Goal: Transaction & Acquisition: Book appointment/travel/reservation

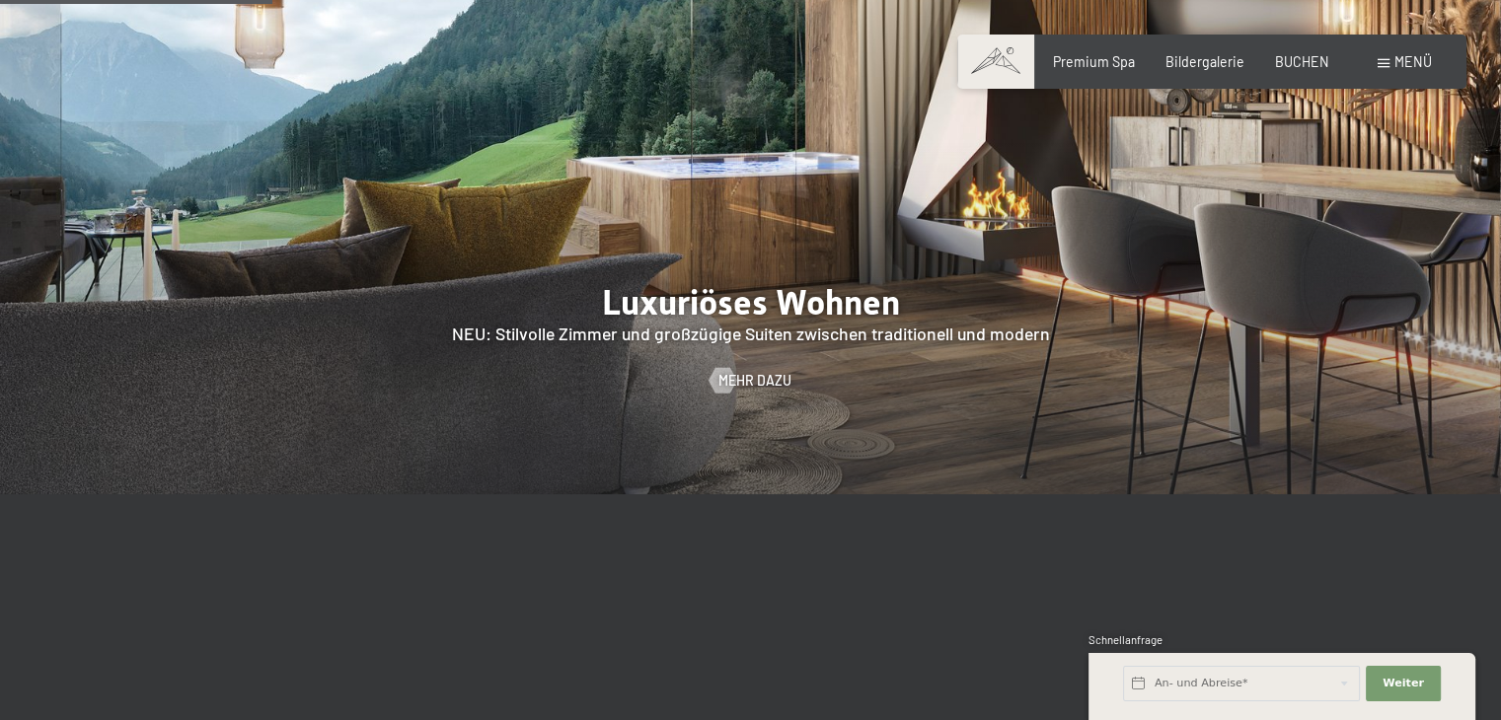
scroll to position [1579, 0]
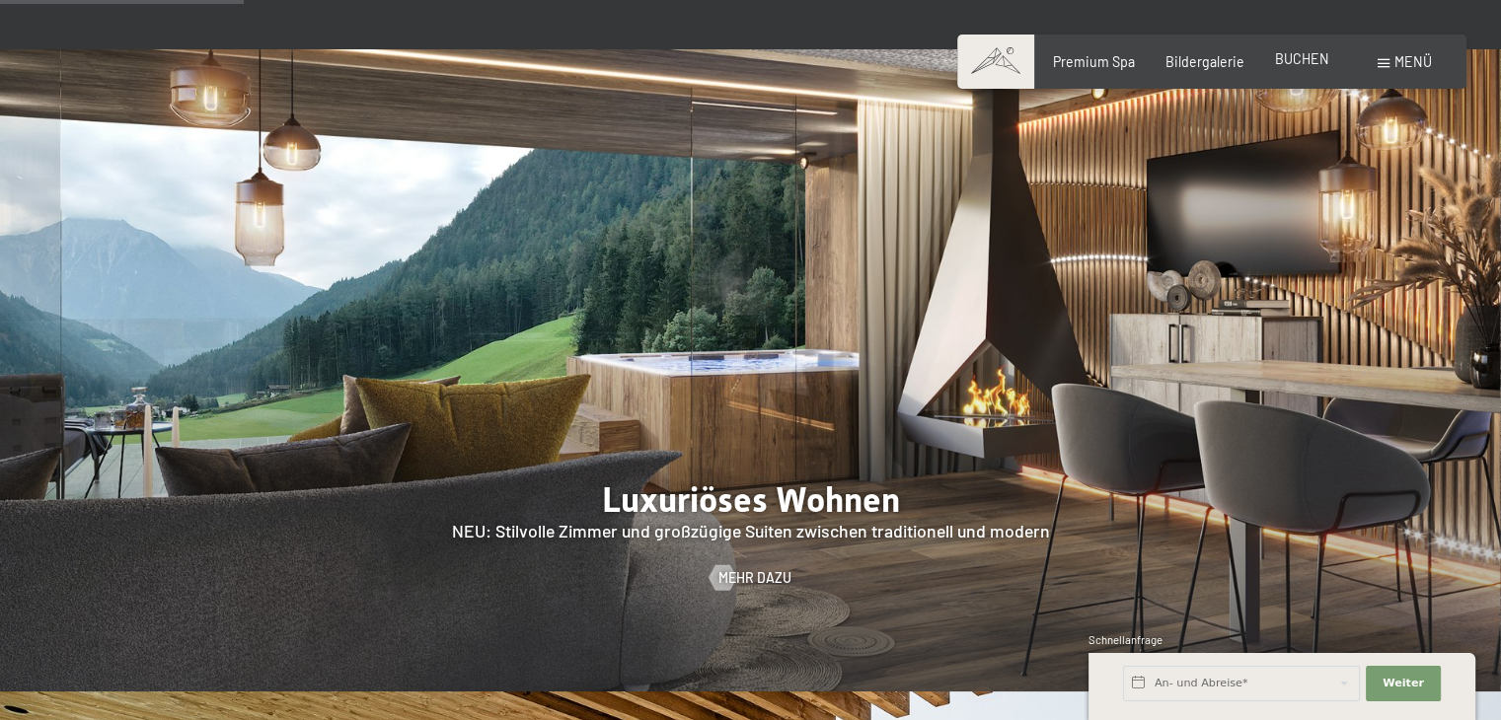
click at [1303, 67] on div "BUCHEN" at bounding box center [1302, 59] width 54 height 20
click at [1289, 681] on input "text" at bounding box center [1241, 684] width 237 height 36
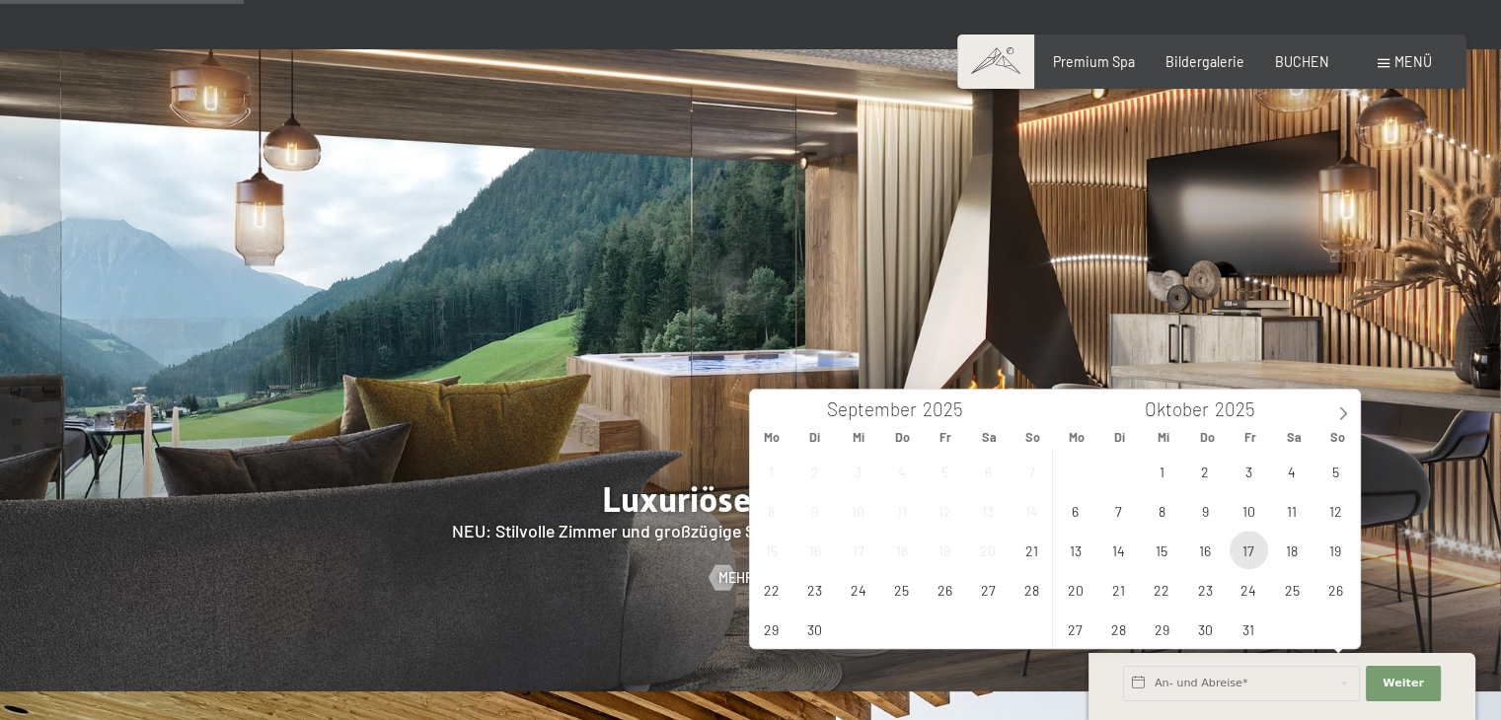
click at [1241, 555] on span "17" at bounding box center [1248, 550] width 38 height 38
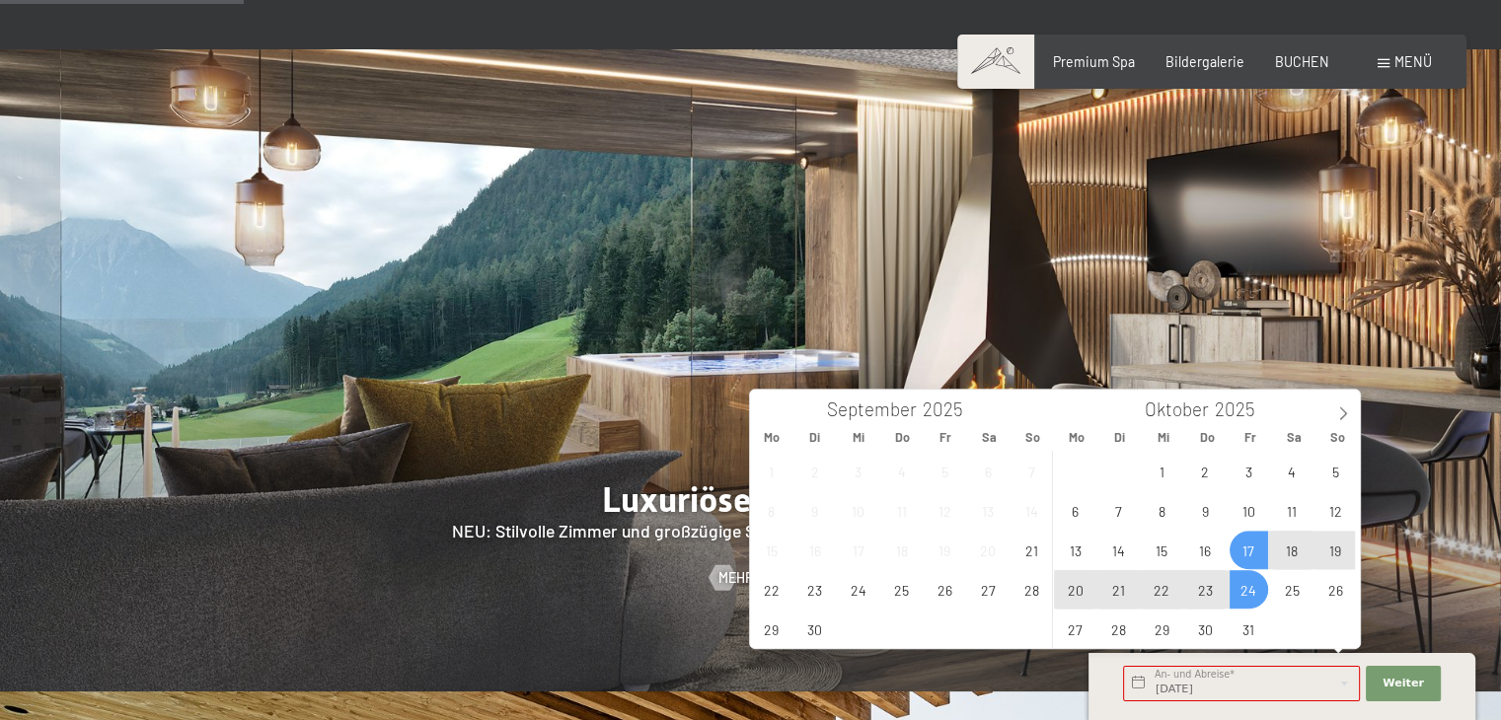
click at [1239, 585] on span "24" at bounding box center [1248, 589] width 38 height 38
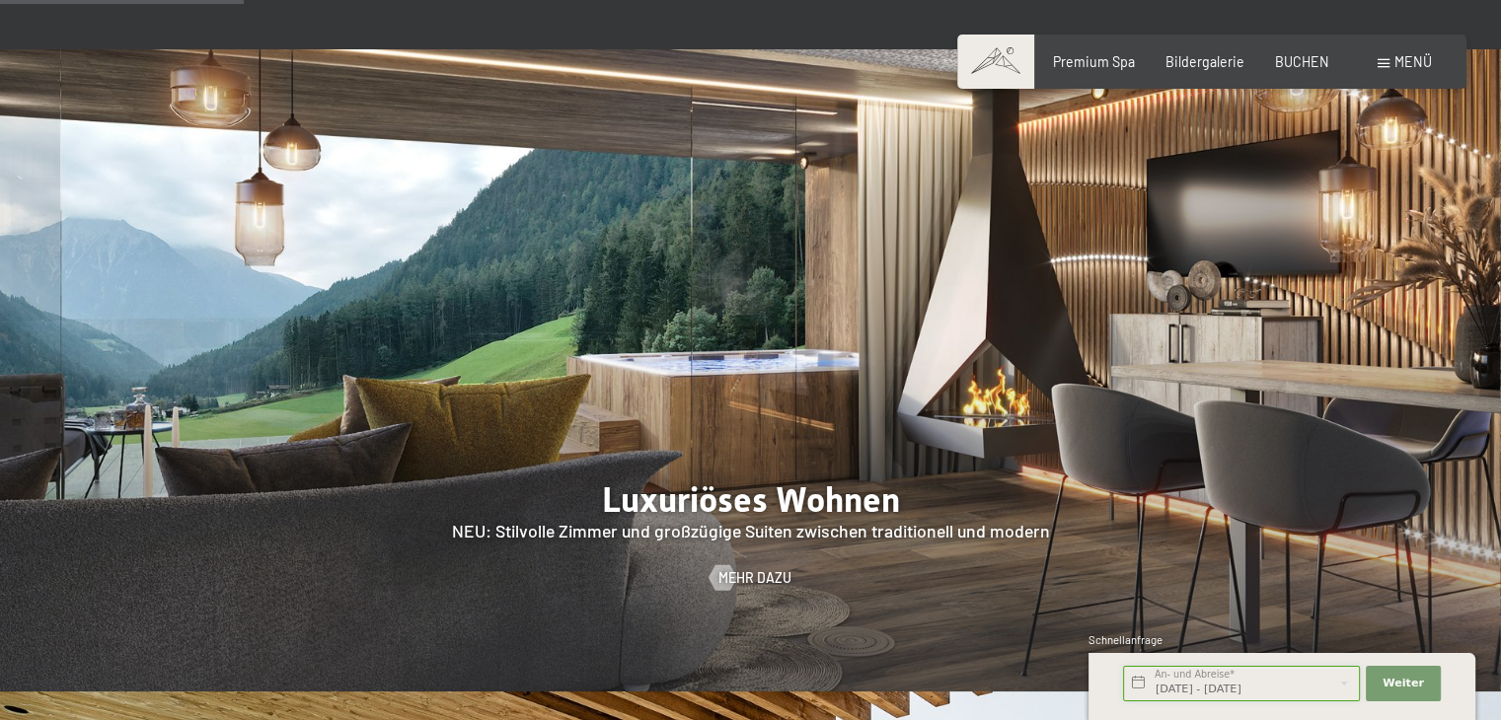
click at [1282, 680] on input "Fr. 17.10.2025 - Fr. 24.10.2025" at bounding box center [1241, 684] width 237 height 36
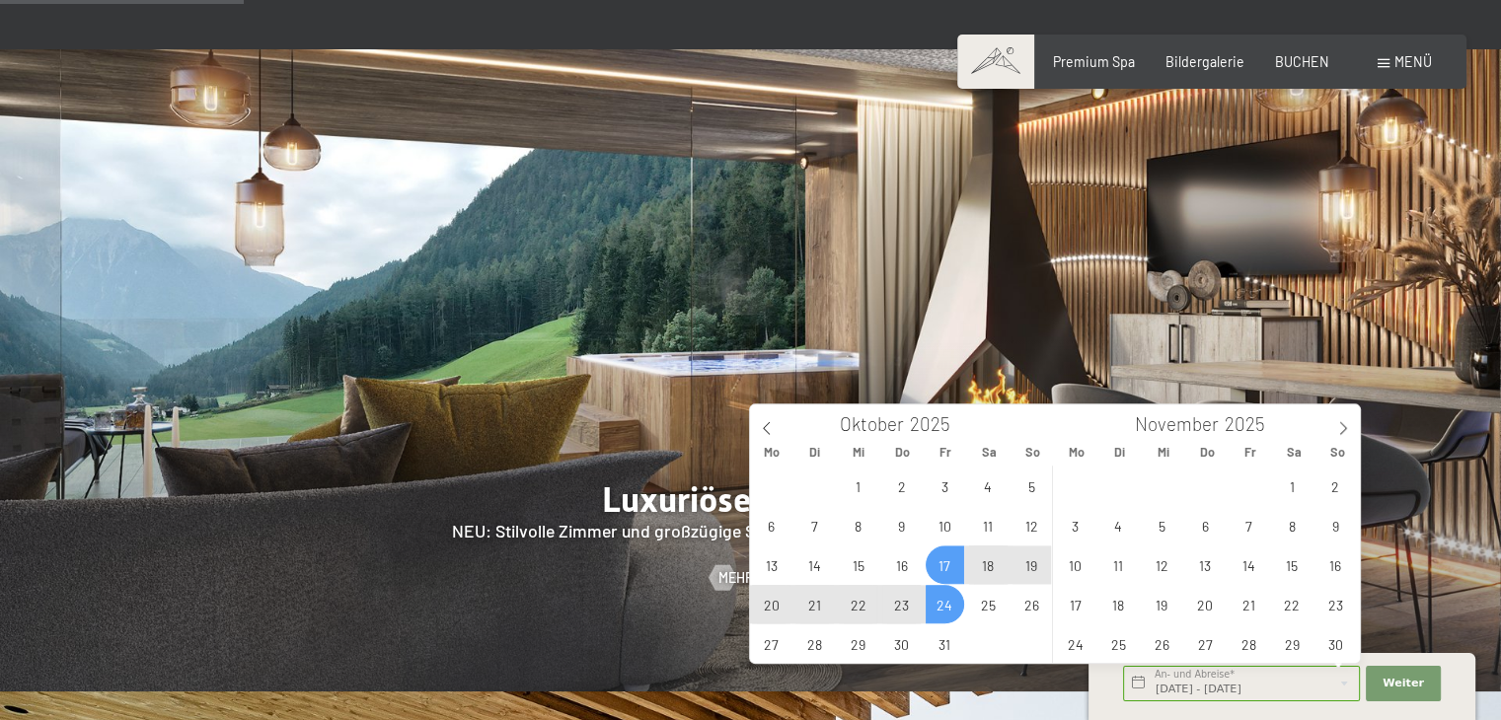
click at [943, 602] on span "24" at bounding box center [944, 604] width 38 height 38
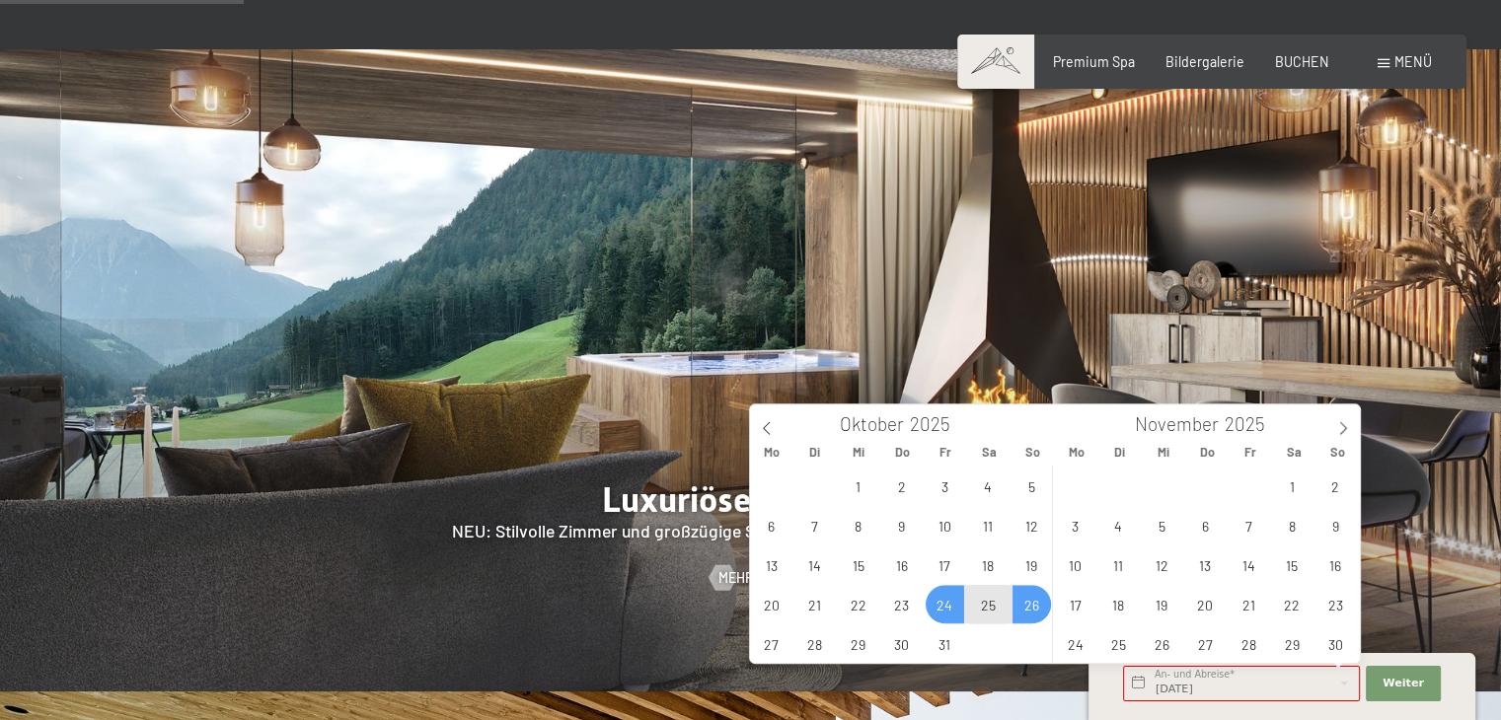
click at [1021, 604] on span "26" at bounding box center [1031, 604] width 38 height 38
type input "Fr. 24.10.2025 - So. 26.10.2025"
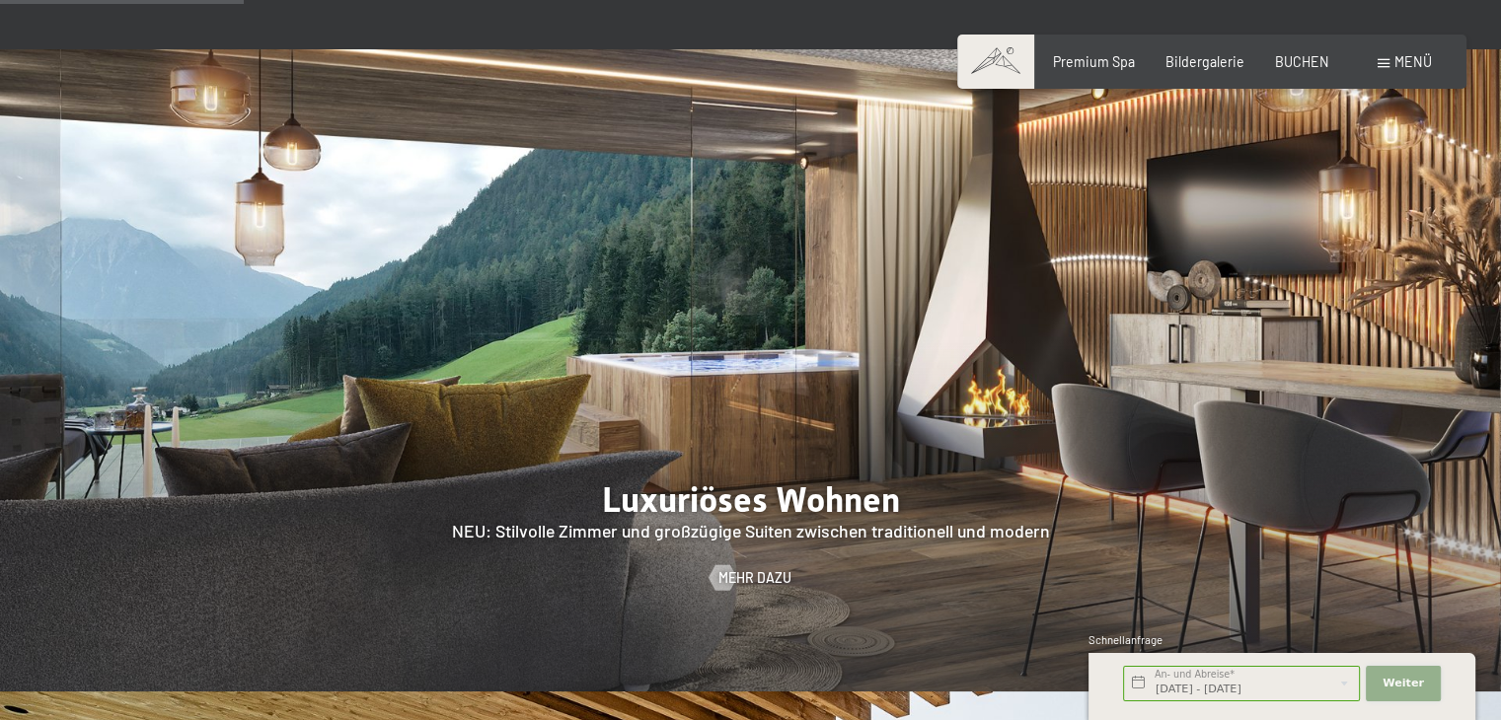
click at [1422, 681] on button "Weiter Adressfelder ausblenden" at bounding box center [1402, 684] width 75 height 36
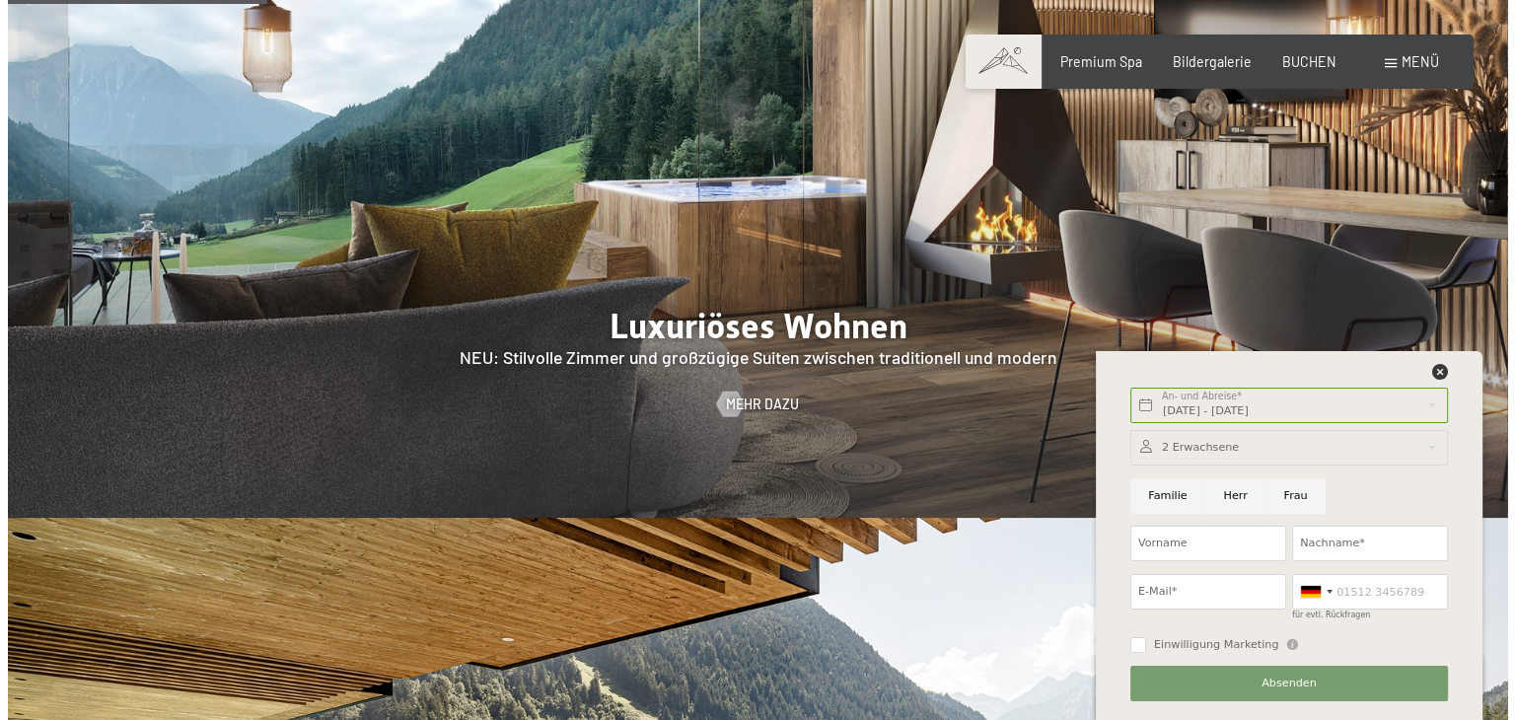
scroll to position [1776, 0]
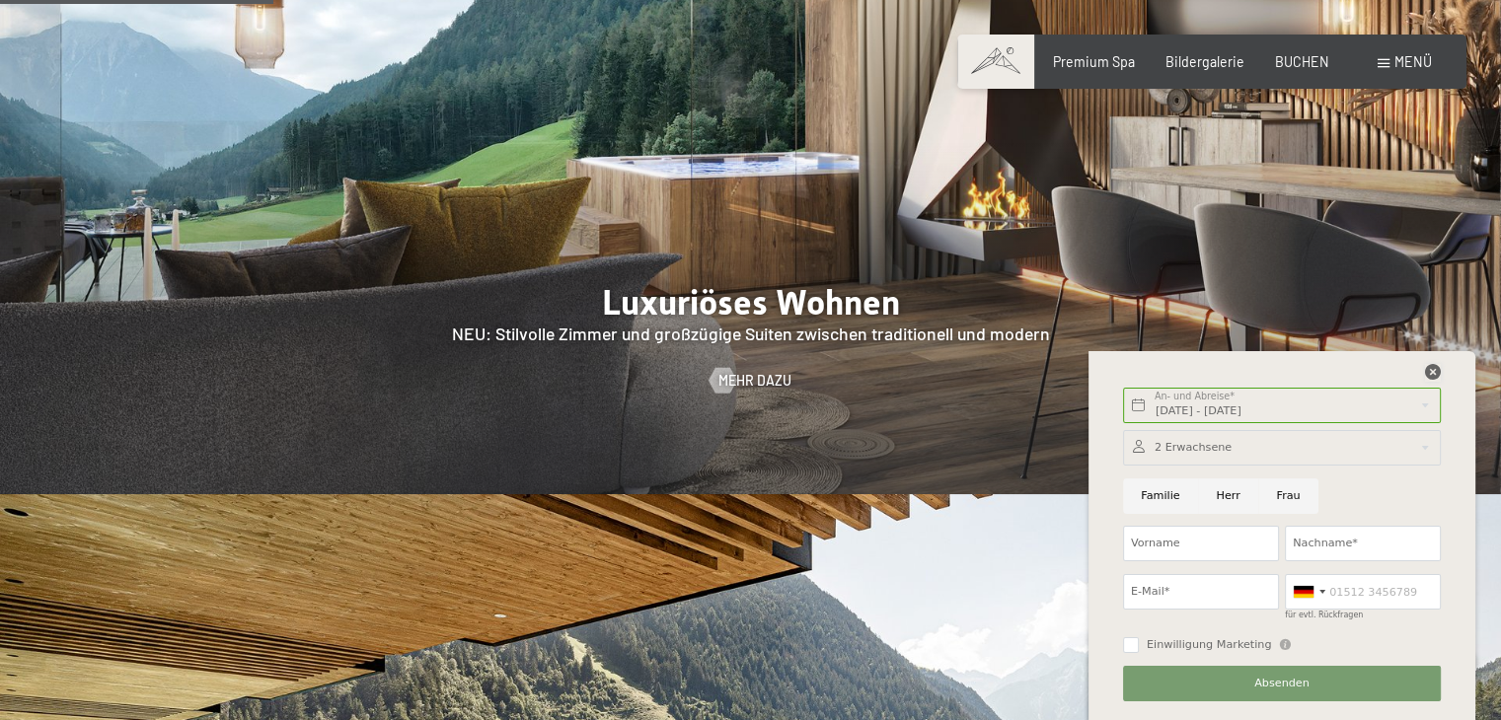
click at [1429, 368] on icon at bounding box center [1433, 372] width 16 height 16
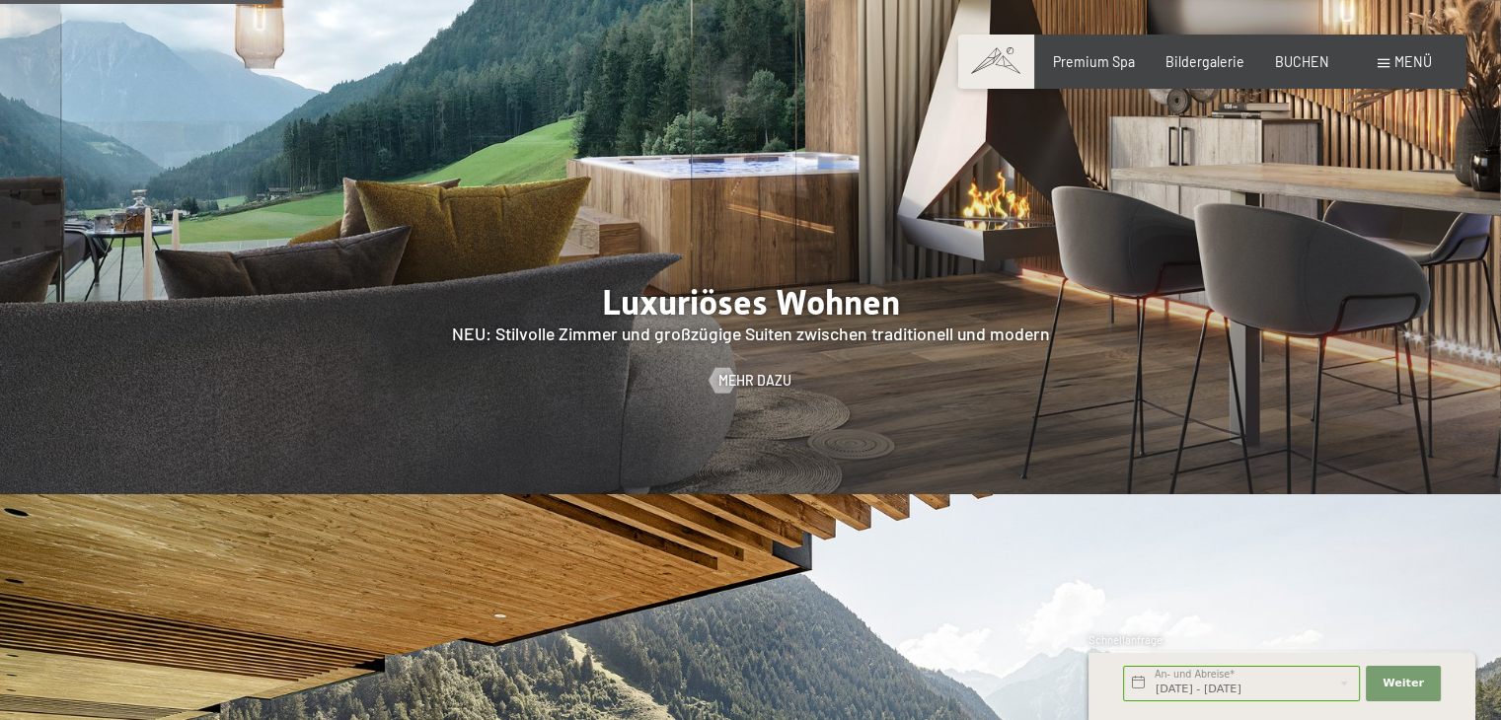
click at [1394, 54] on span "Menü" at bounding box center [1412, 61] width 37 height 17
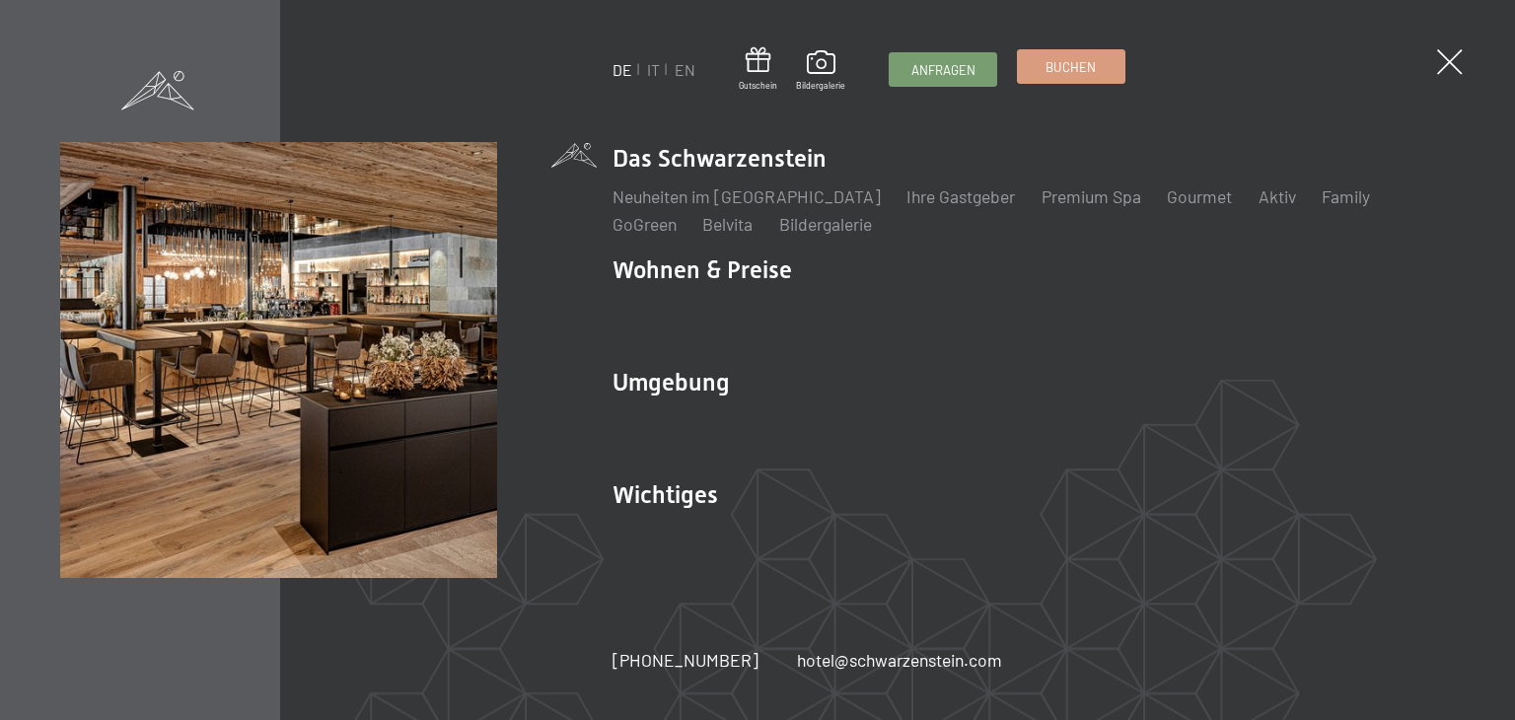
click at [1040, 69] on link "Buchen" at bounding box center [1071, 66] width 107 height 33
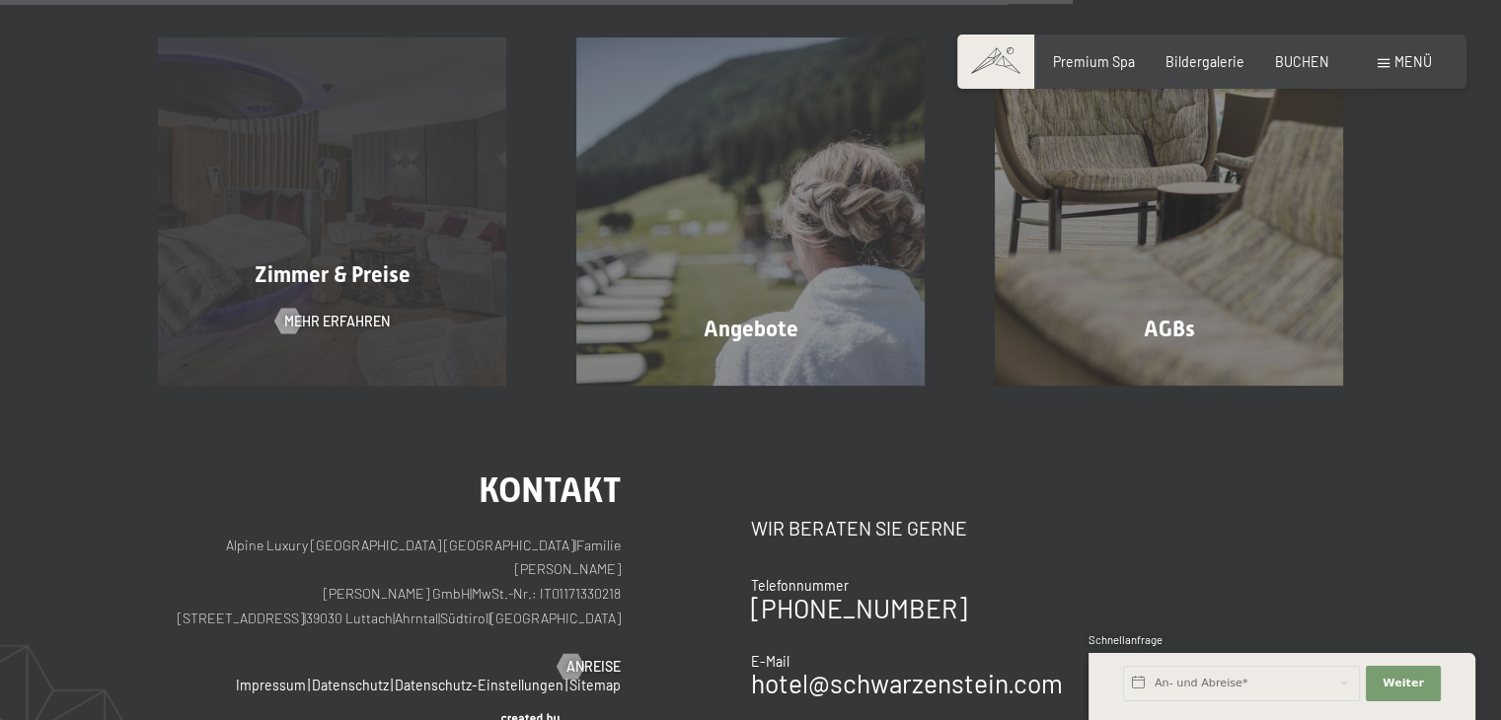
scroll to position [1392, 0]
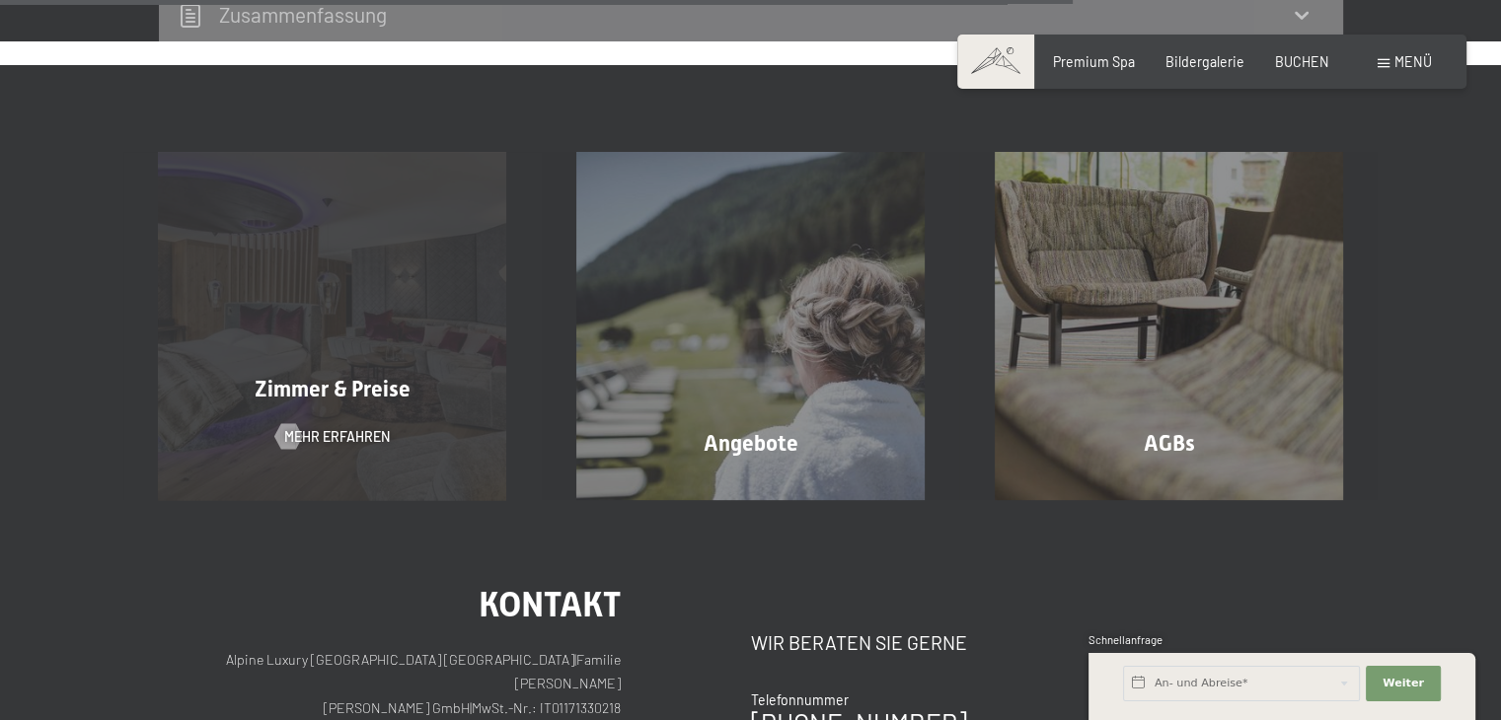
click at [351, 317] on div "Zimmer & Preise Mehr erfahren" at bounding box center [332, 326] width 418 height 348
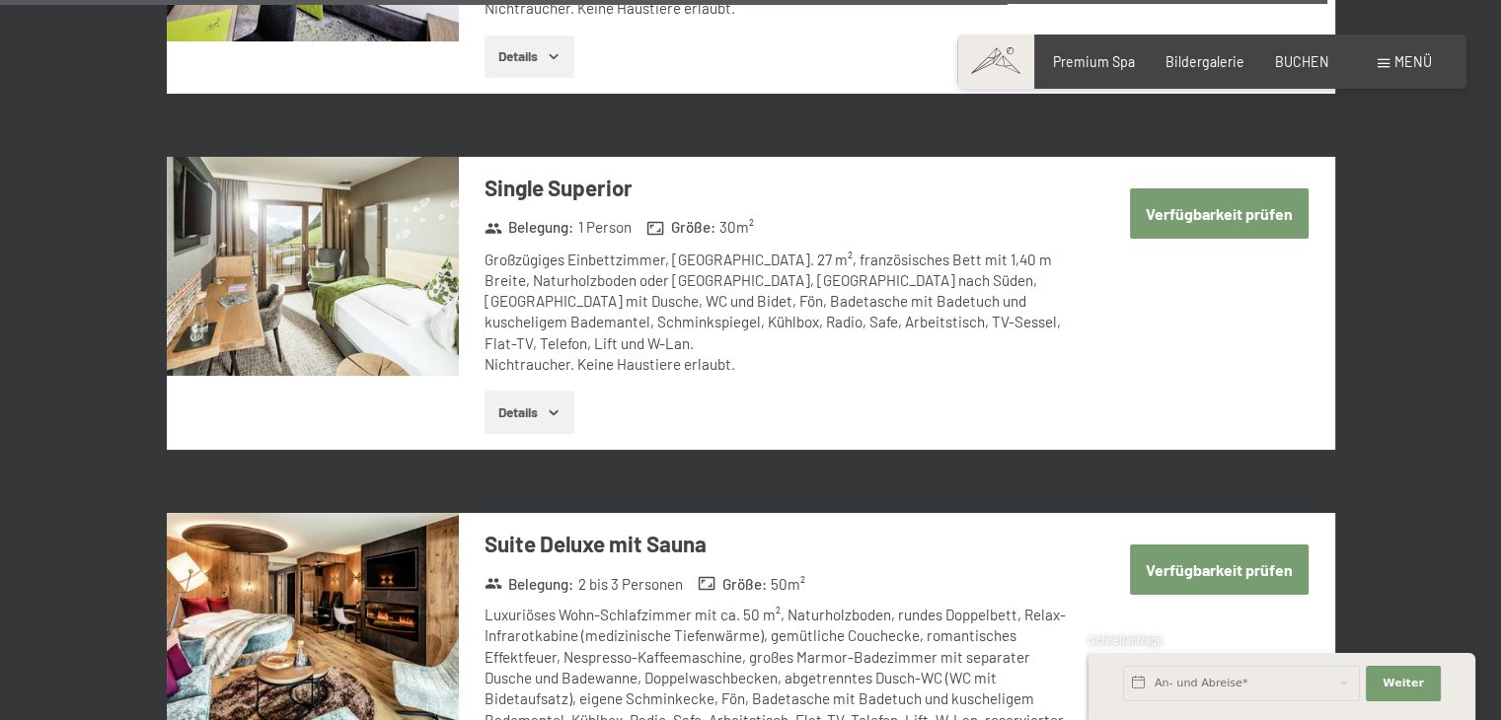
scroll to position [5007, 0]
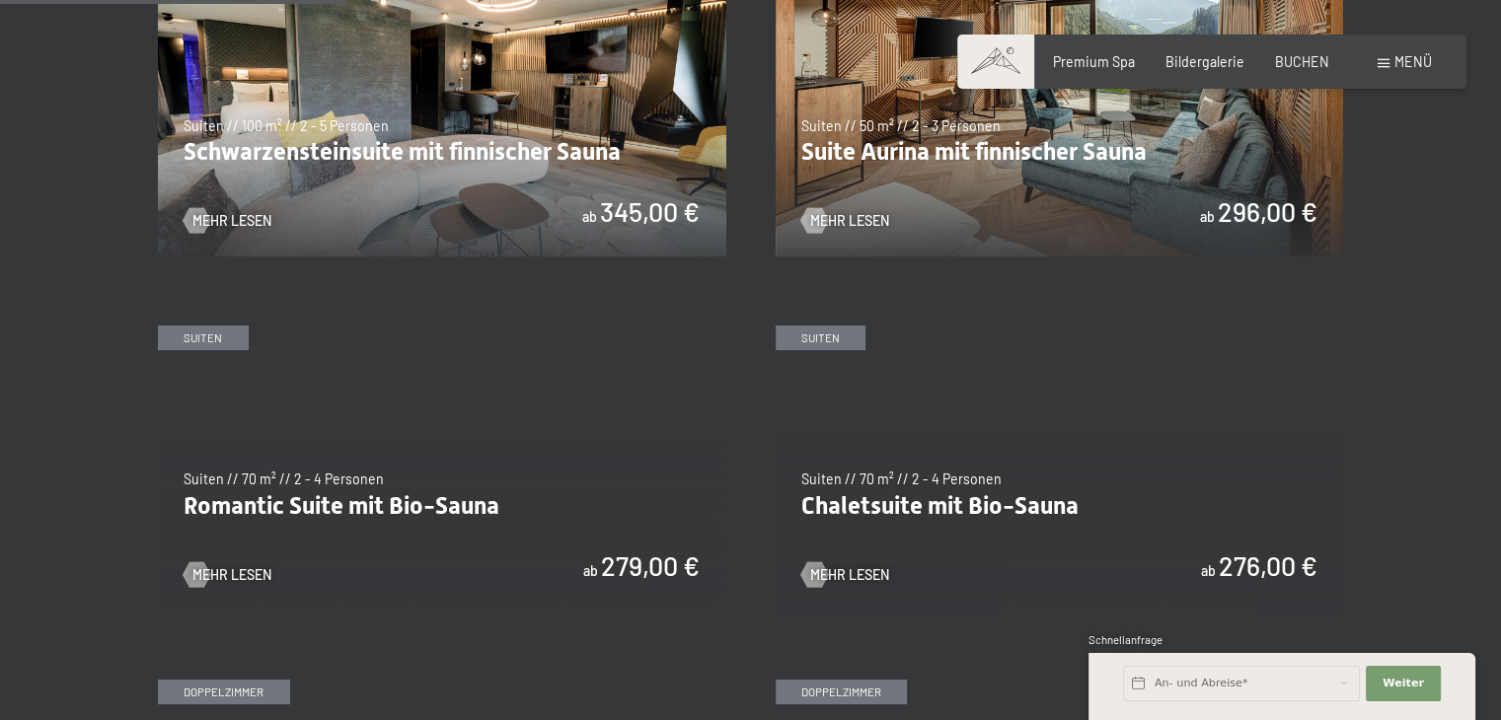
scroll to position [1184, 0]
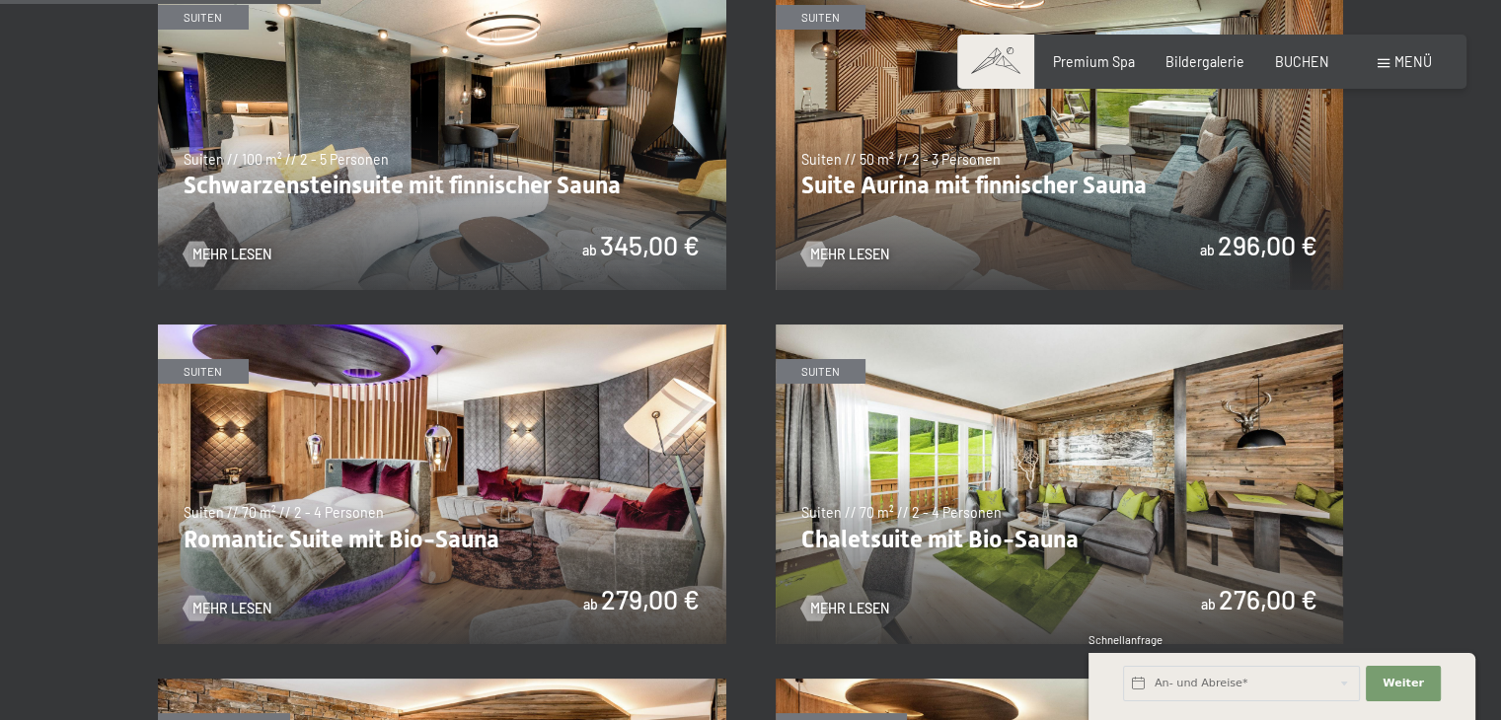
click at [1193, 190] on img at bounding box center [1059, 130] width 568 height 320
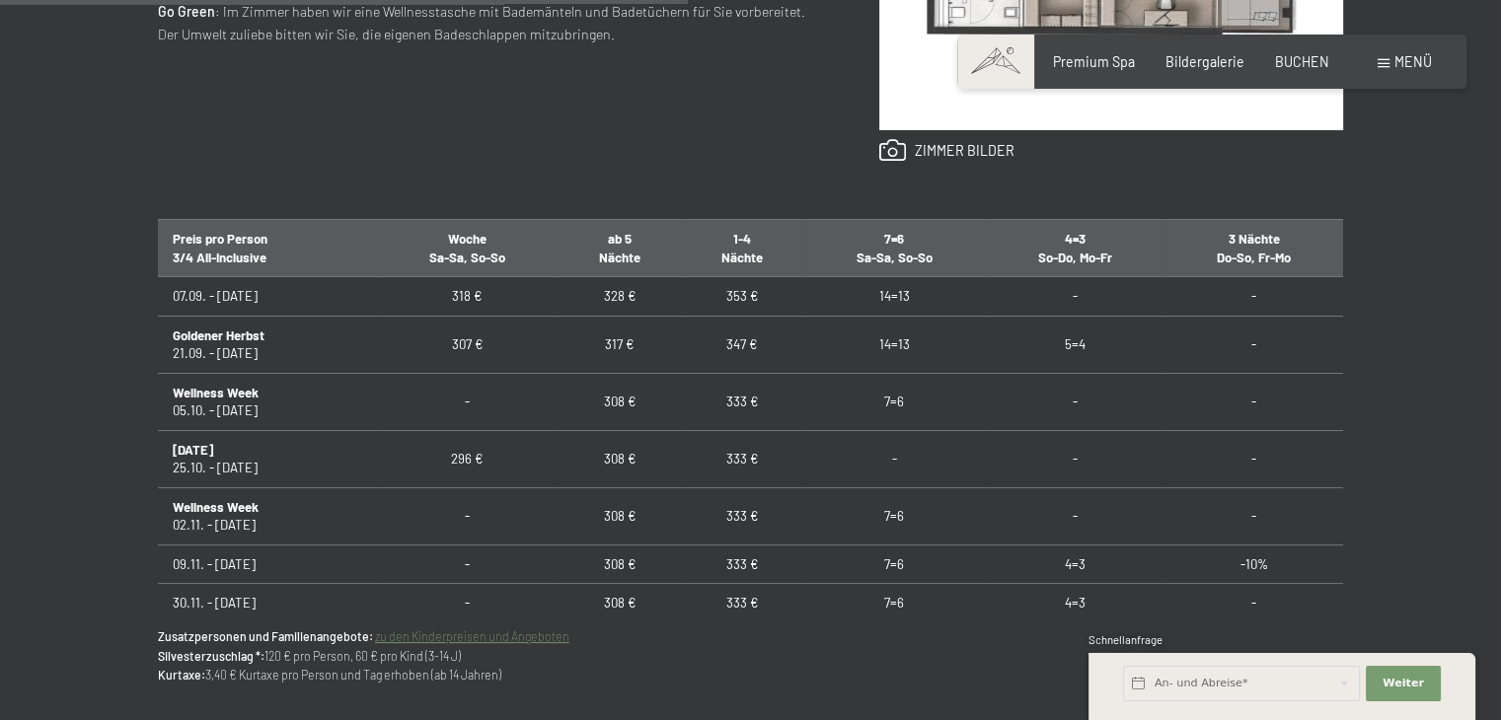
scroll to position [1085, 0]
drag, startPoint x: 750, startPoint y: 402, endPoint x: 712, endPoint y: 403, distance: 37.5
click at [712, 403] on td "333 €" at bounding box center [742, 401] width 122 height 57
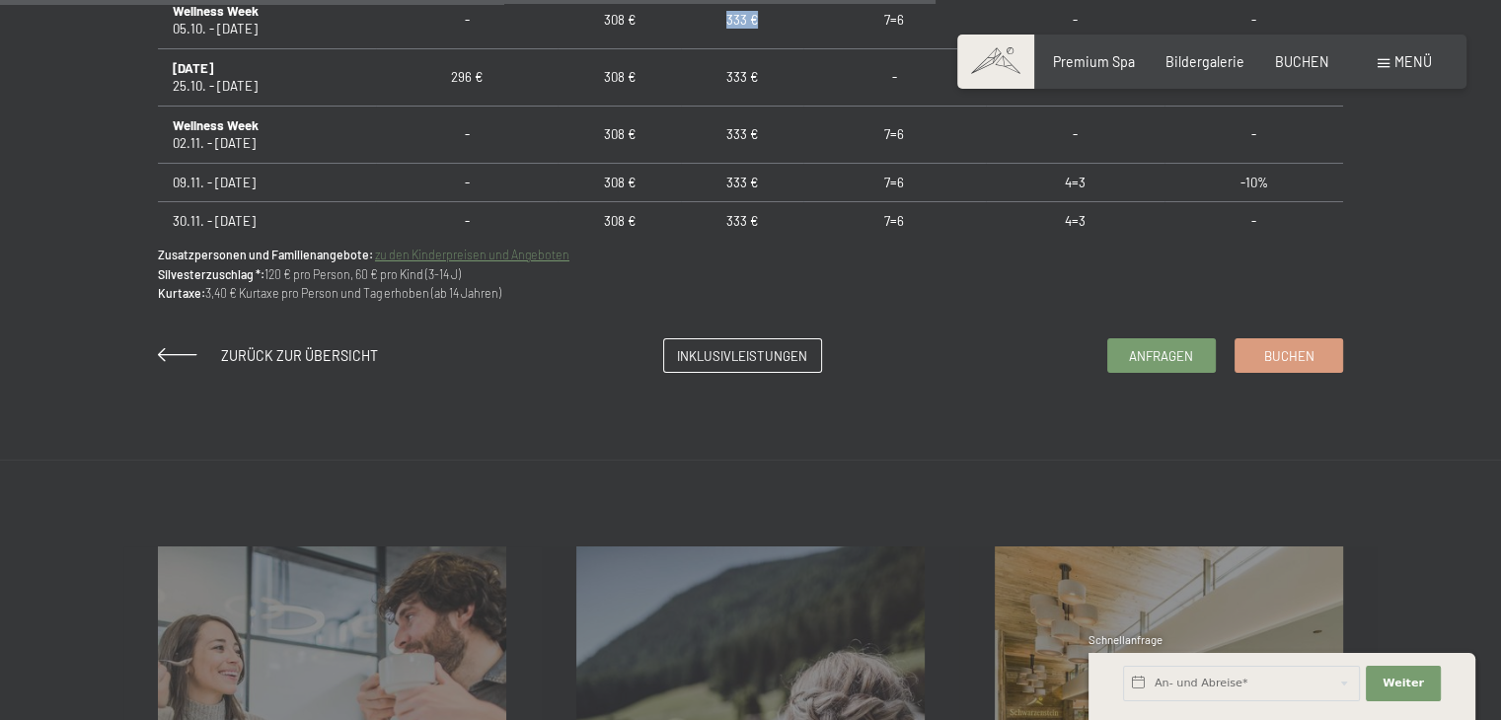
scroll to position [1480, 0]
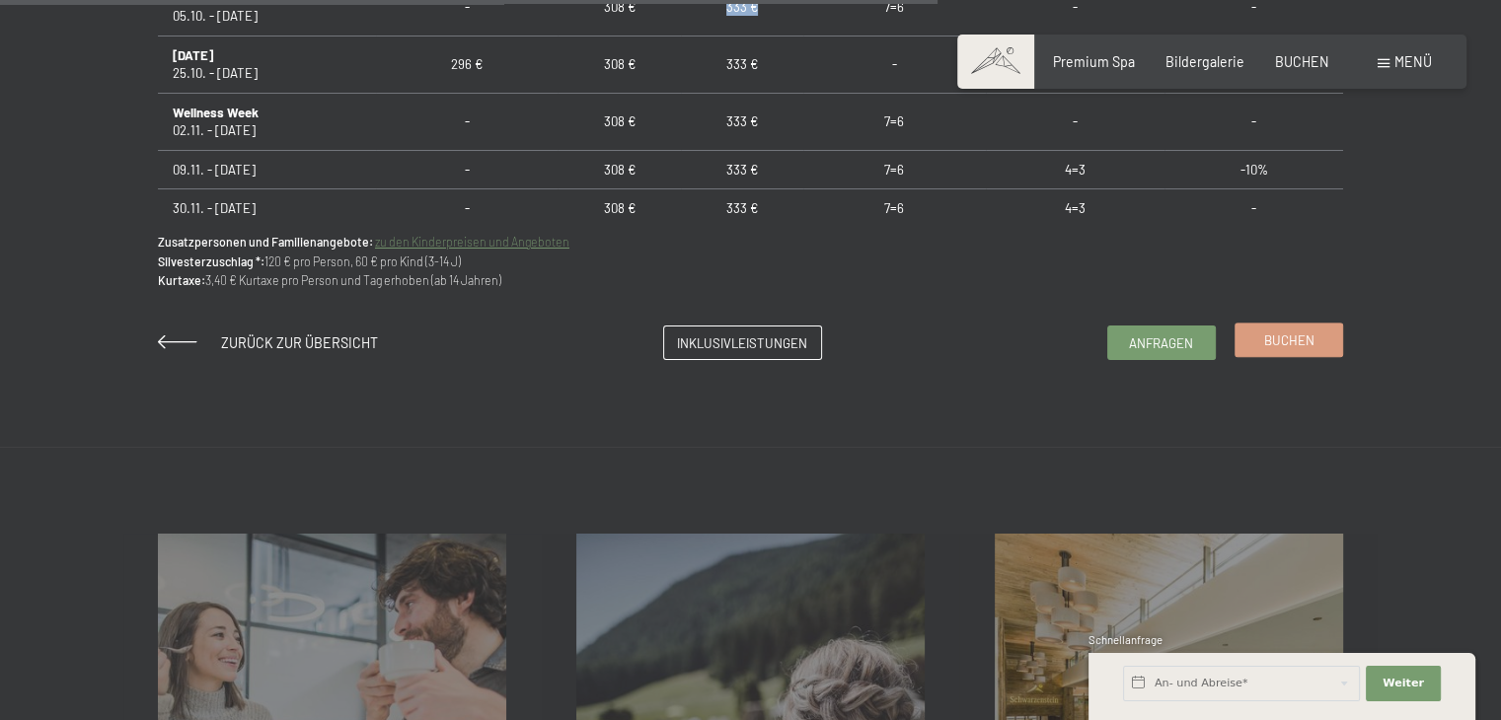
click at [1317, 342] on link "Buchen" at bounding box center [1288, 340] width 107 height 33
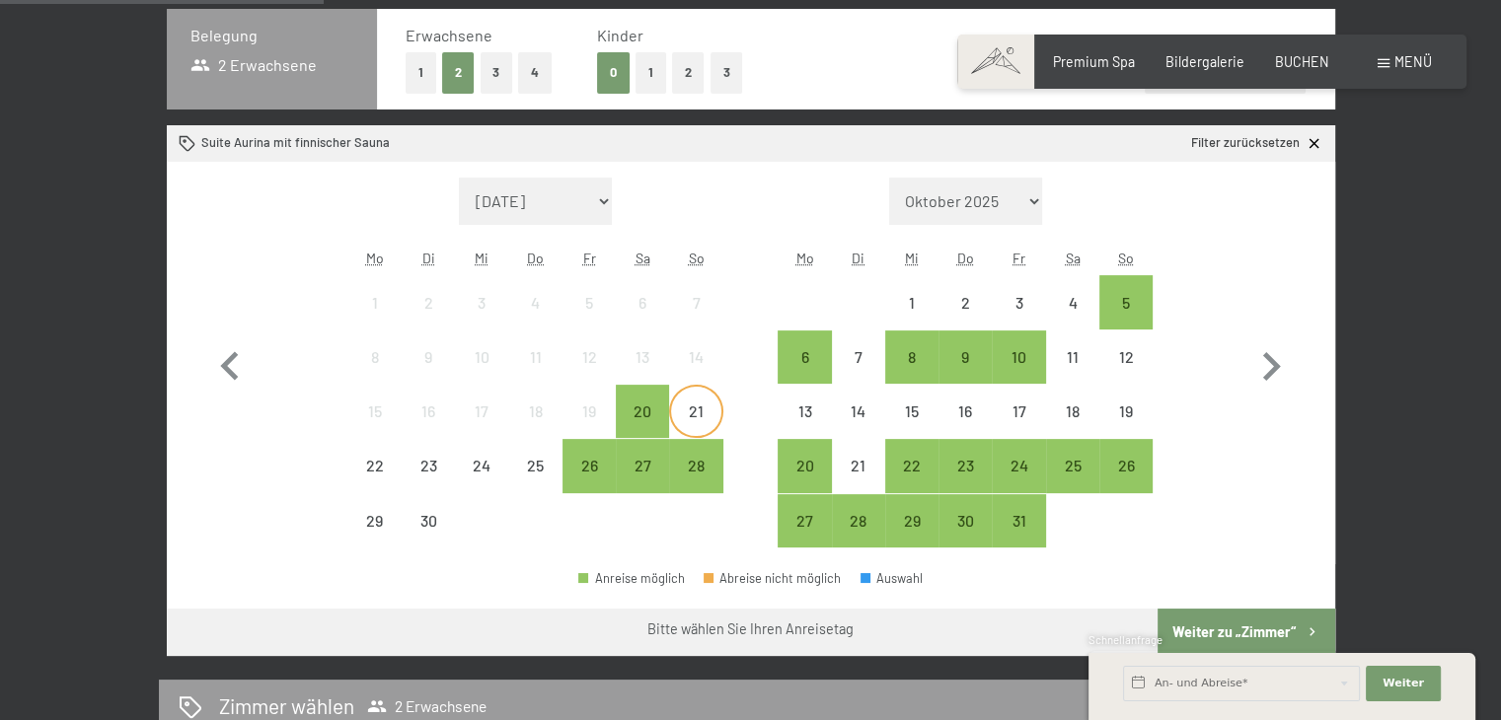
scroll to position [592, 0]
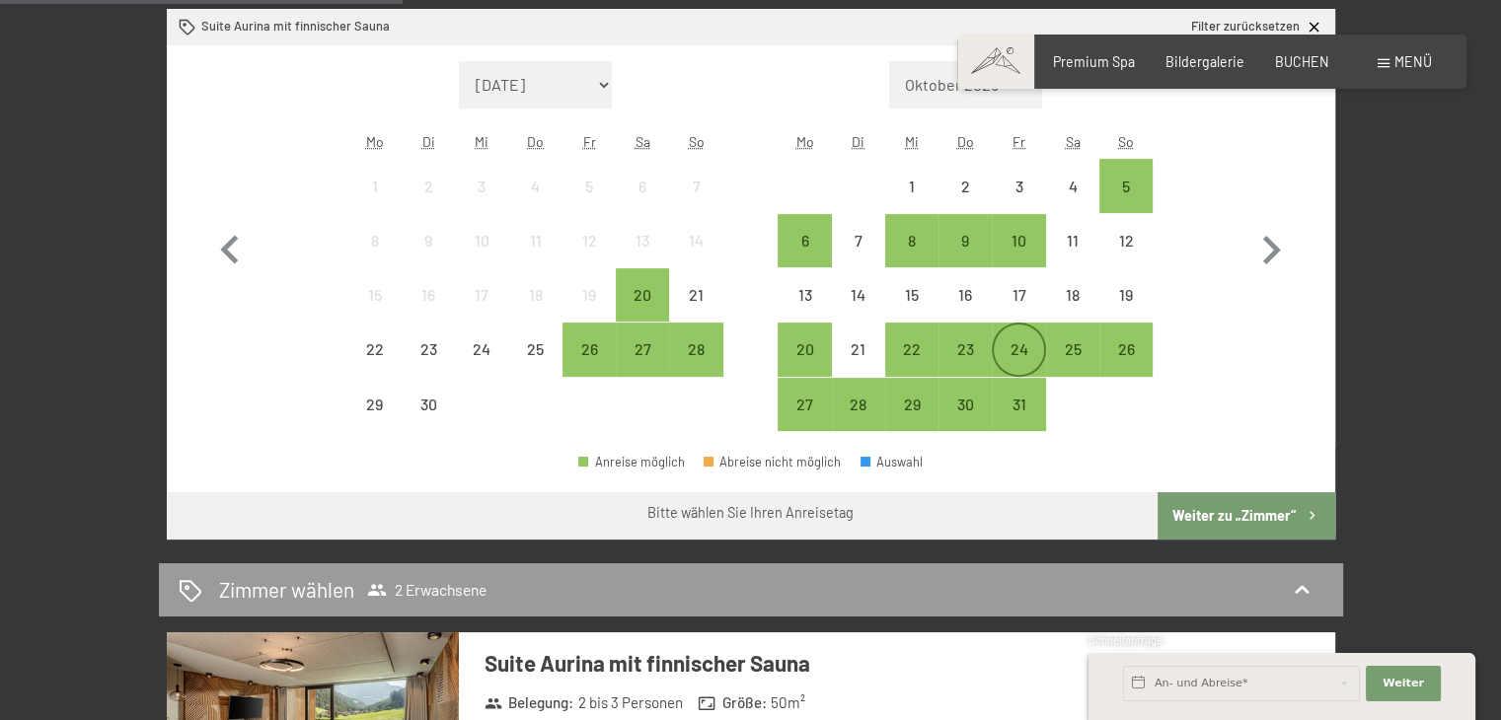
click at [1013, 358] on div "24" at bounding box center [1018, 365] width 49 height 49
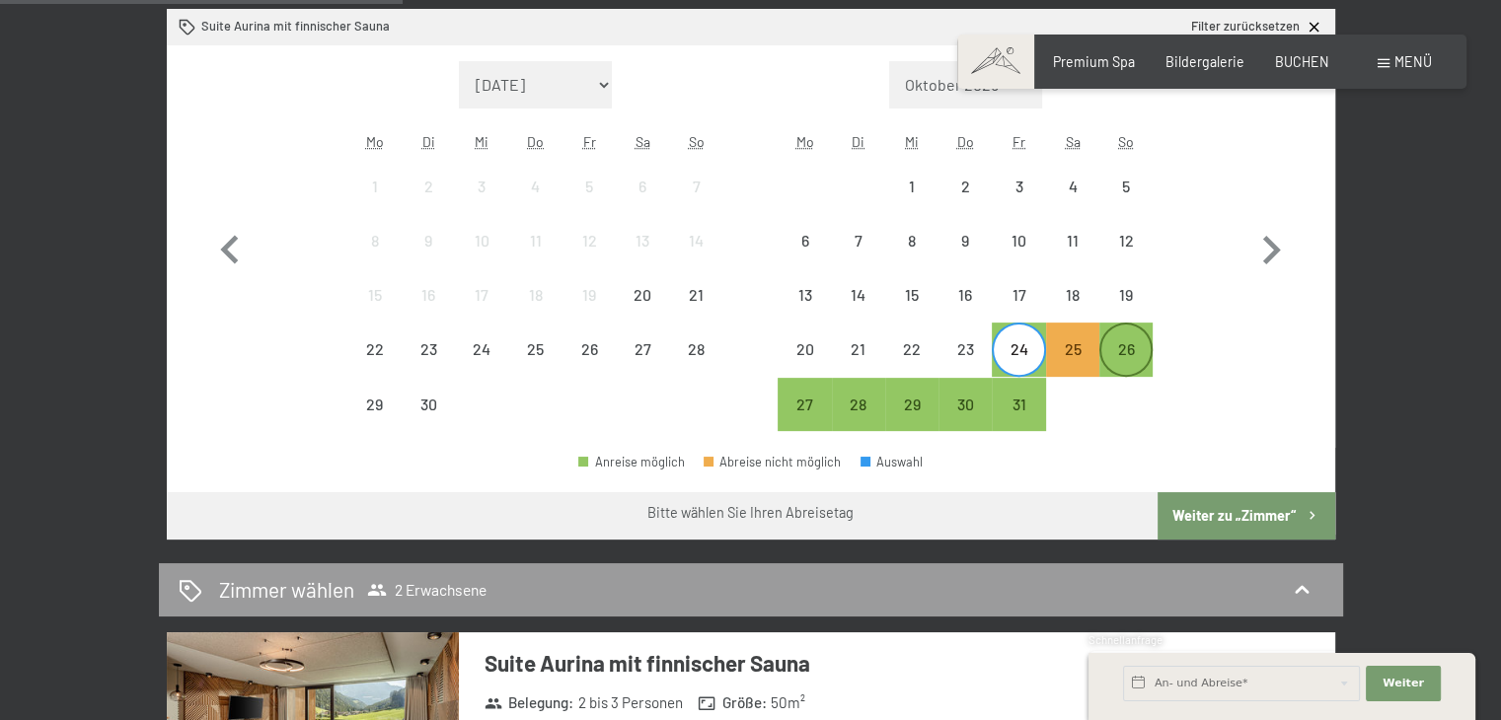
click at [1134, 355] on div "26" at bounding box center [1125, 365] width 49 height 49
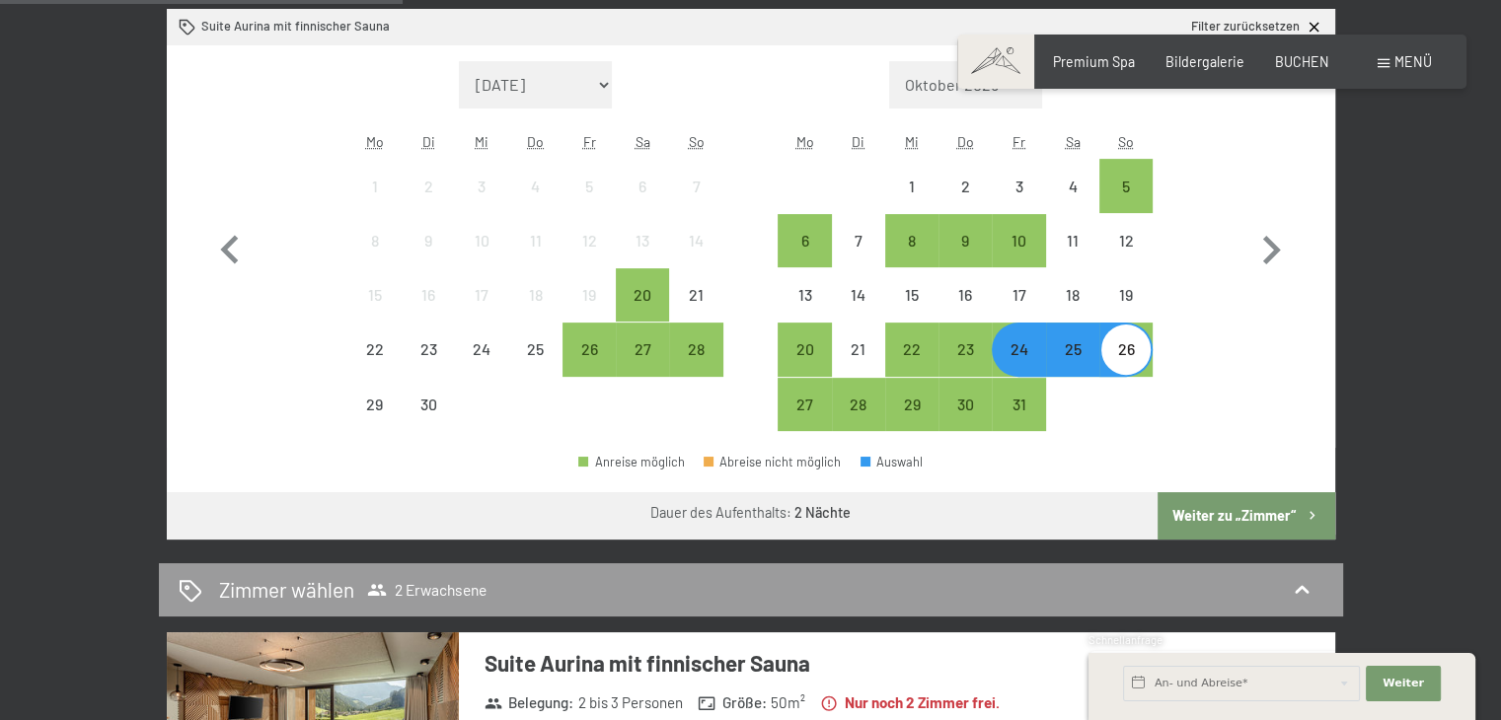
click at [1211, 504] on button "Weiter zu „Zimmer“" at bounding box center [1245, 515] width 177 height 47
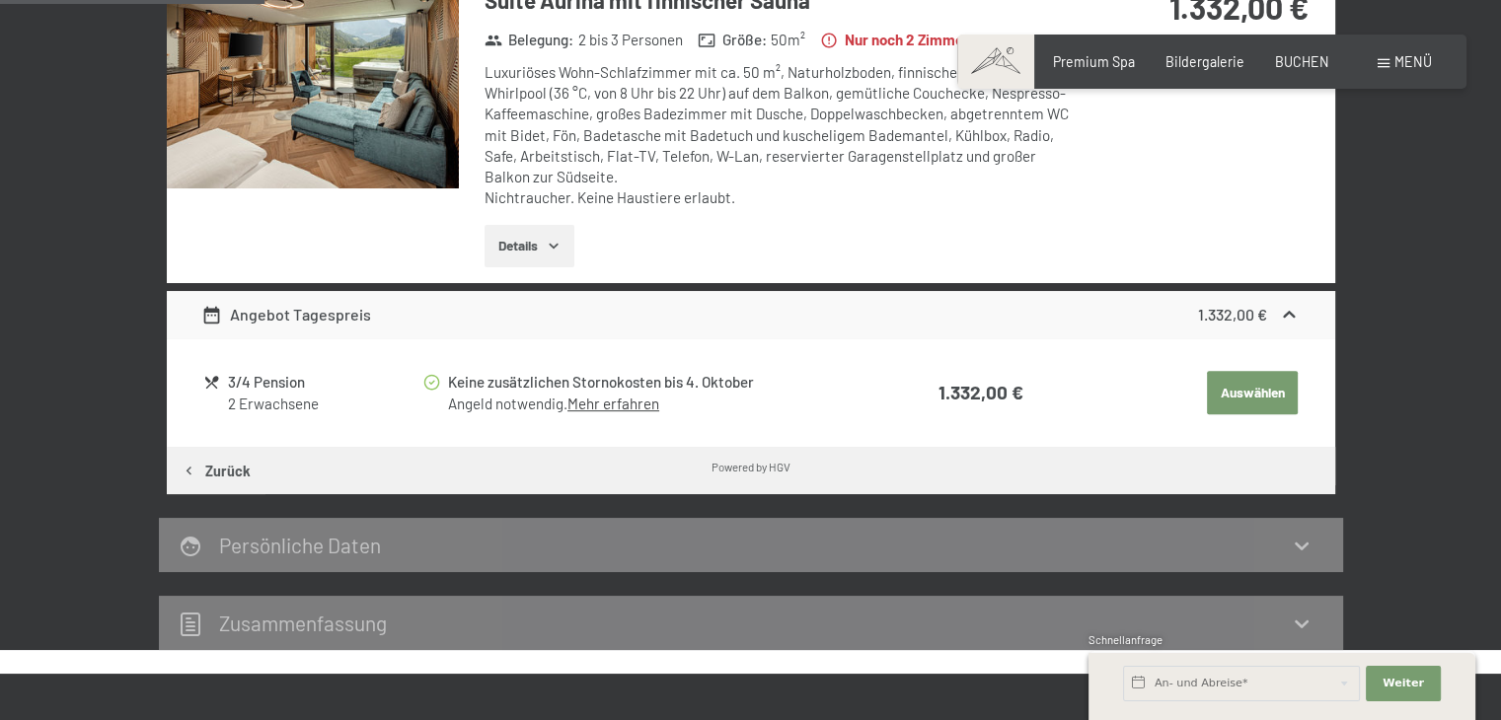
scroll to position [414, 0]
